Goal: Task Accomplishment & Management: Manage account settings

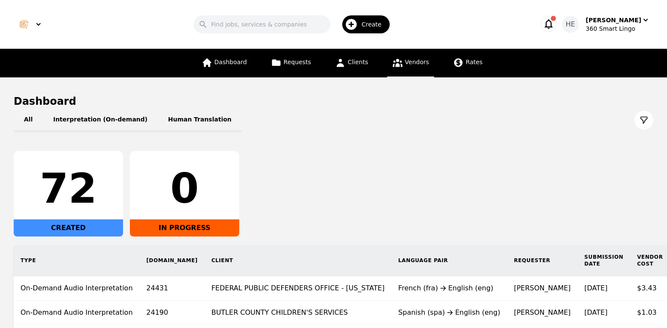
click at [405, 62] on span "Vendors" at bounding box center [417, 62] width 24 height 7
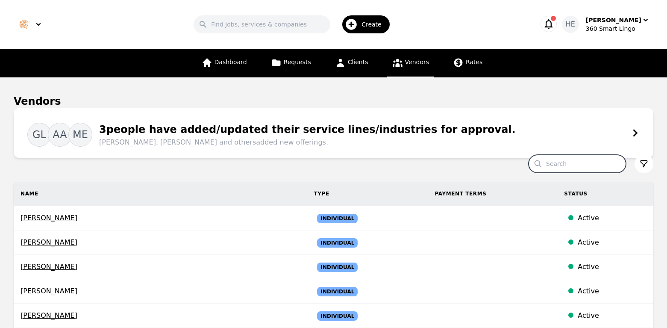
click at [567, 164] on input "Search" at bounding box center [576, 164] width 97 height 18
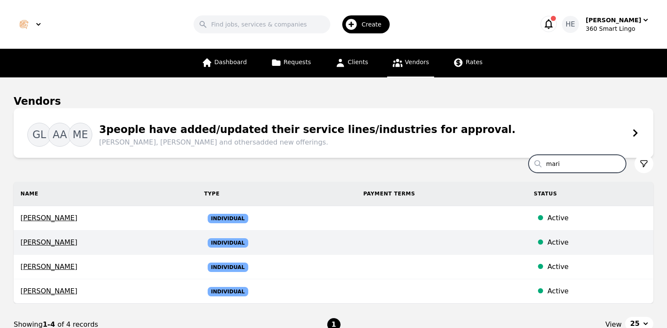
type input "mari"
click at [357, 241] on td "Individual" at bounding box center [276, 242] width 159 height 24
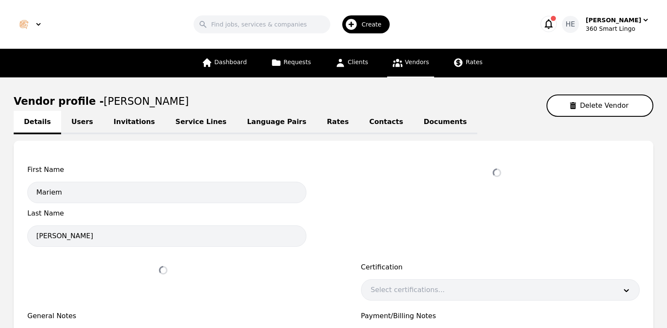
select select "active"
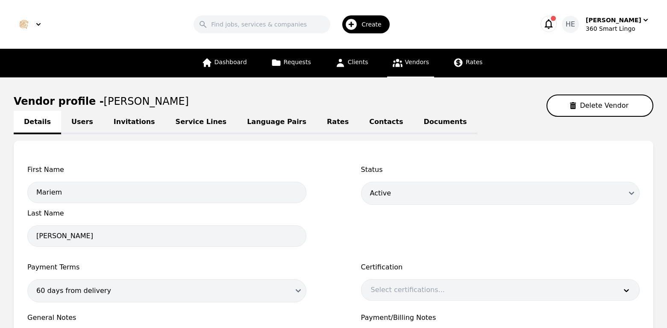
click at [126, 123] on link "Invitations" at bounding box center [134, 122] width 62 height 23
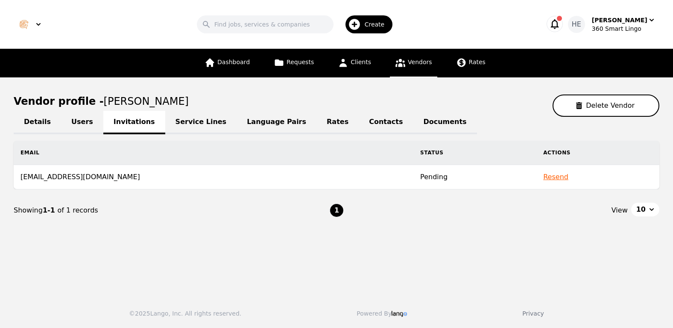
click at [543, 178] on button "Resend" at bounding box center [555, 177] width 25 height 10
